Goal: Information Seeking & Learning: Learn about a topic

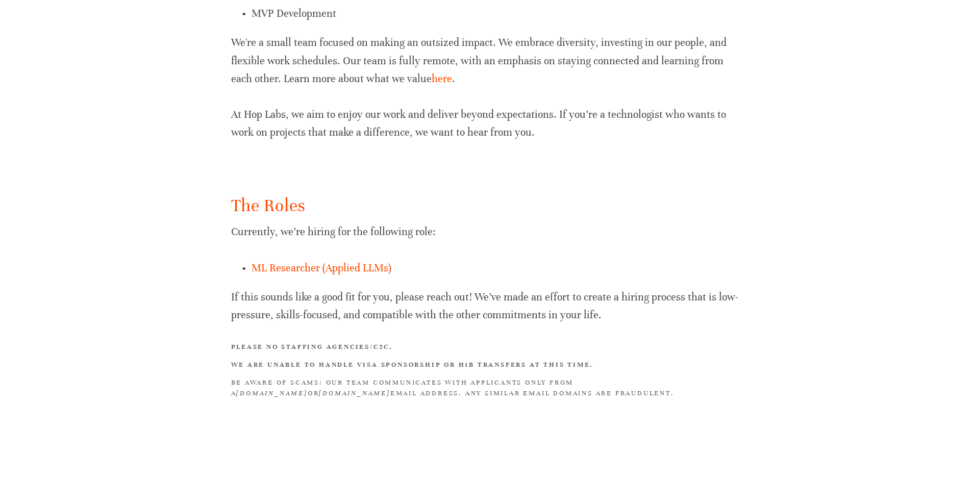
scroll to position [561, 0]
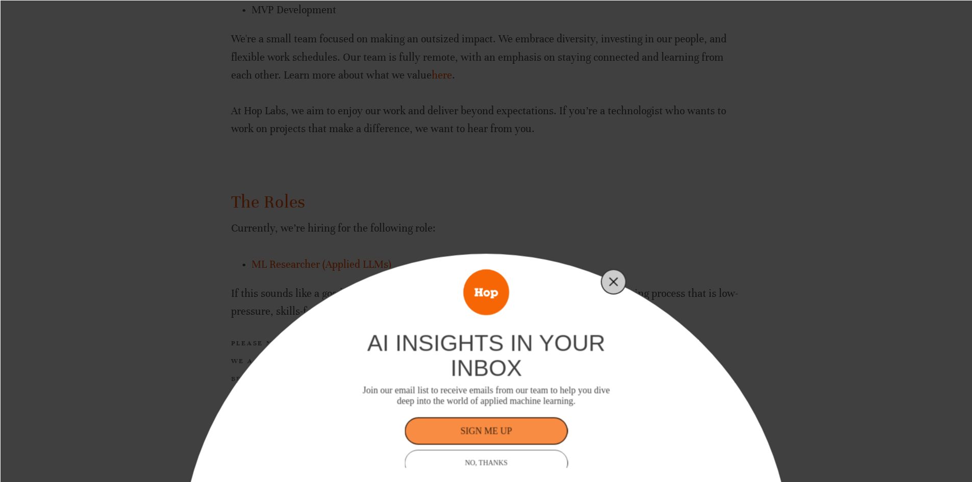
click at [616, 277] on icon "Close" at bounding box center [613, 281] width 9 height 9
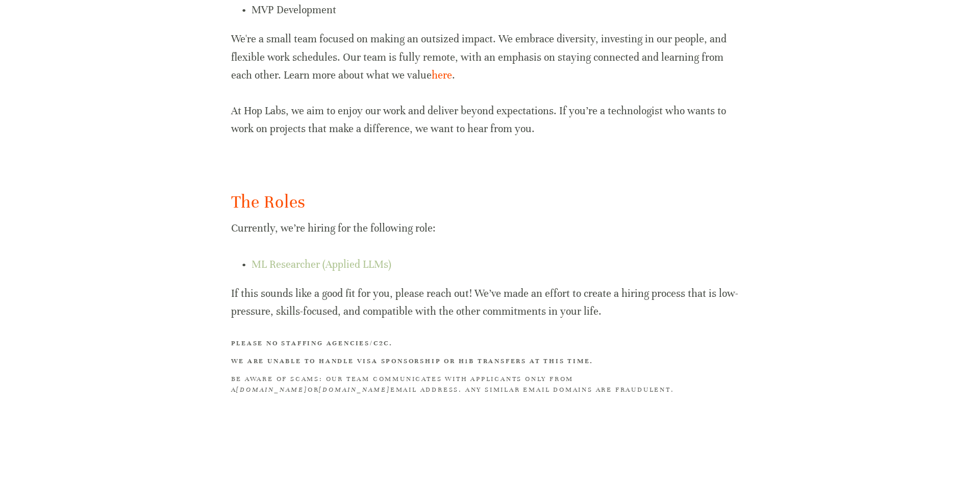
click at [365, 266] on link "ML Researcher (Applied LLMs)" at bounding box center [322, 264] width 140 height 13
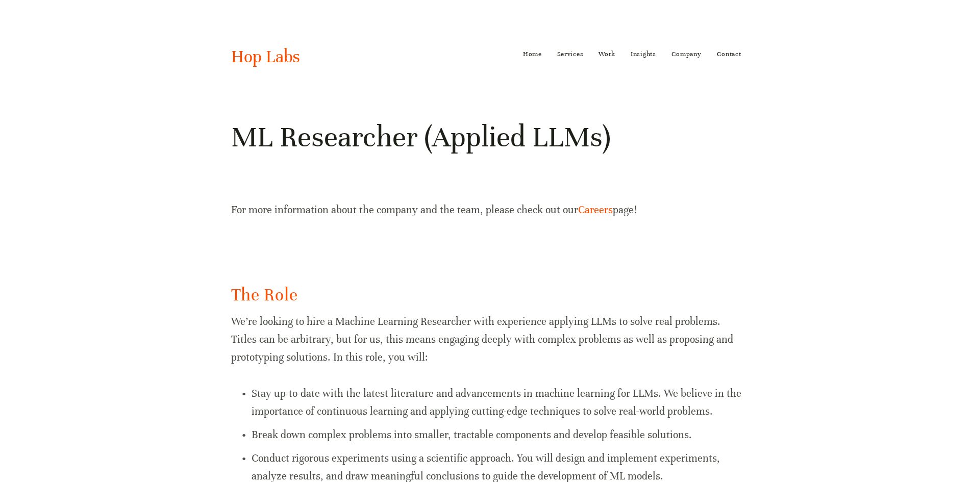
drag, startPoint x: 371, startPoint y: 290, endPoint x: 365, endPoint y: 100, distance: 189.9
drag, startPoint x: 494, startPoint y: 292, endPoint x: 597, endPoint y: 129, distance: 192.6
click at [535, 60] on link "Home" at bounding box center [532, 54] width 19 height 16
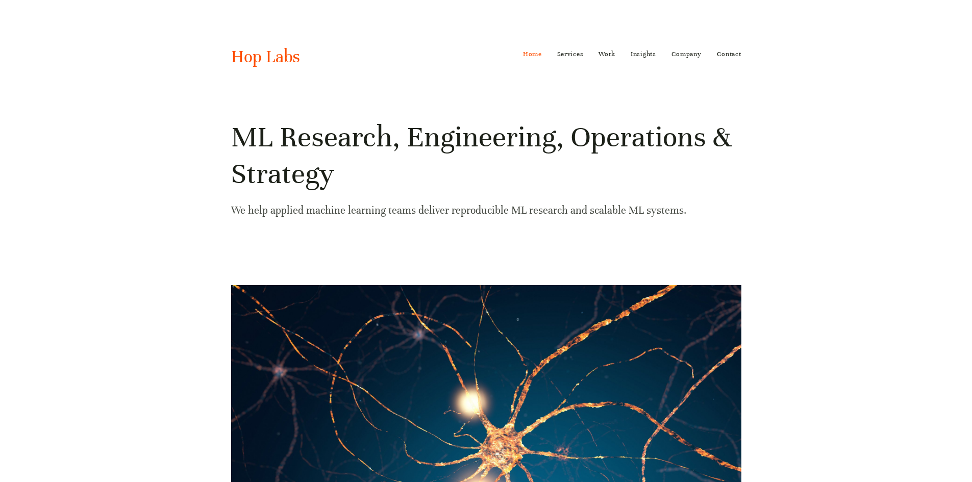
drag, startPoint x: 209, startPoint y: 291, endPoint x: 276, endPoint y: 62, distance: 238.6
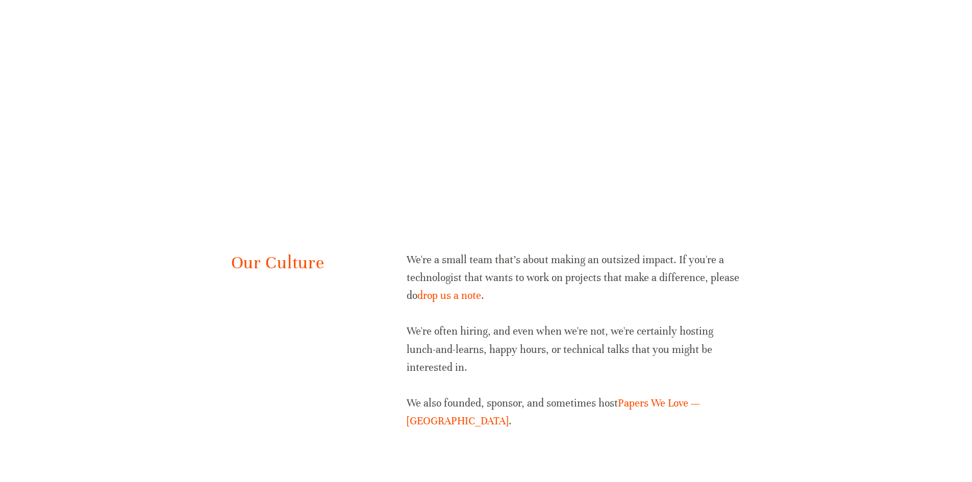
drag, startPoint x: 221, startPoint y: 207, endPoint x: 192, endPoint y: 476, distance: 271.4
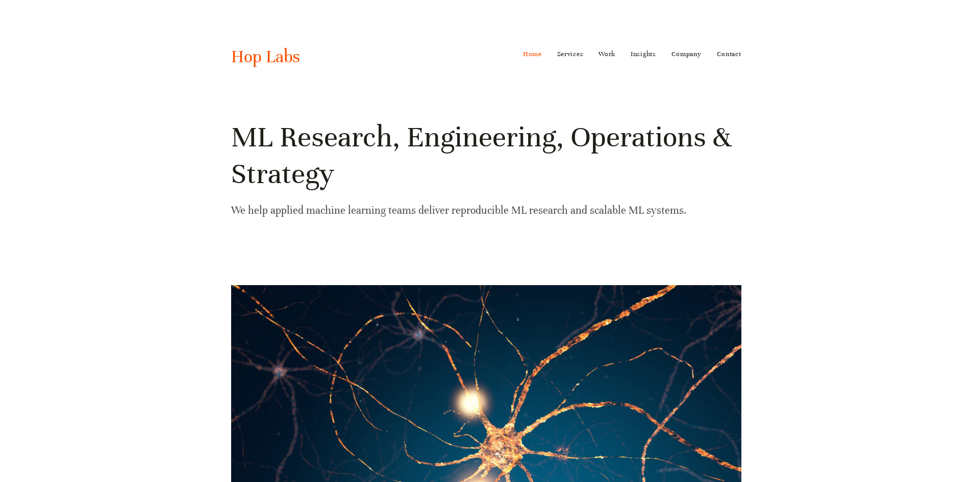
drag, startPoint x: 181, startPoint y: 435, endPoint x: 192, endPoint y: 186, distance: 249.7
